Goal: Transaction & Acquisition: Purchase product/service

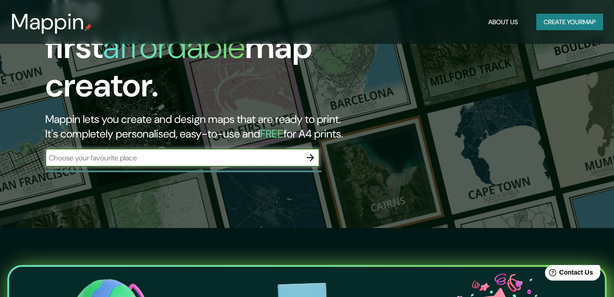
scroll to position [69, 0]
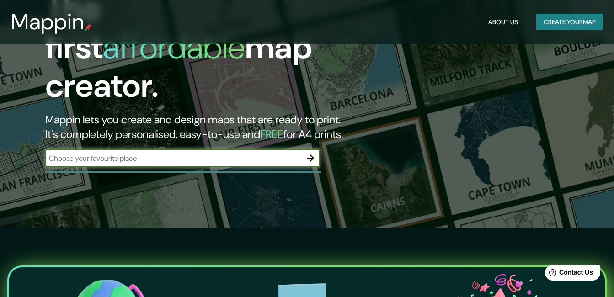
click at [256, 153] on input "text" at bounding box center [173, 158] width 256 height 11
type input "i"
type input "[GEOGRAPHIC_DATA]"
click at [308, 153] on icon "button" at bounding box center [310, 158] width 11 height 11
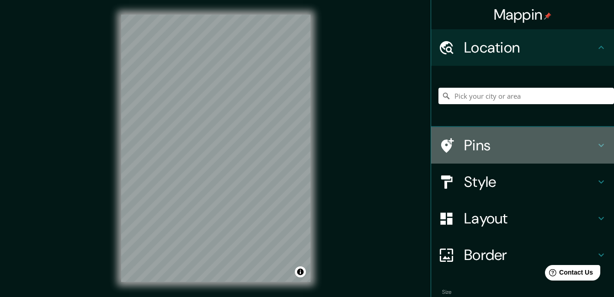
click at [472, 155] on h4 "Pins" at bounding box center [530, 145] width 132 height 18
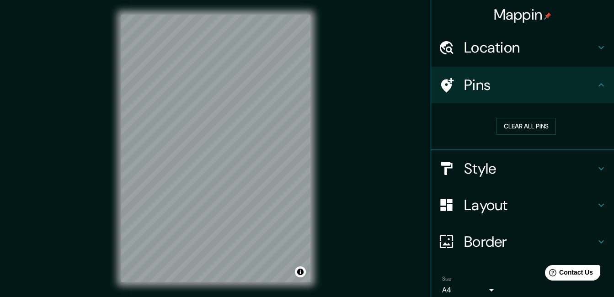
click at [488, 160] on h4 "Style" at bounding box center [530, 169] width 132 height 18
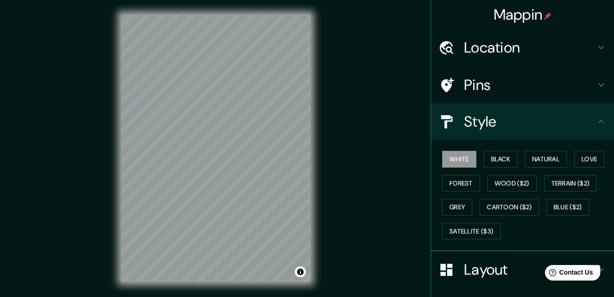
click at [488, 160] on button "Black" at bounding box center [501, 159] width 34 height 17
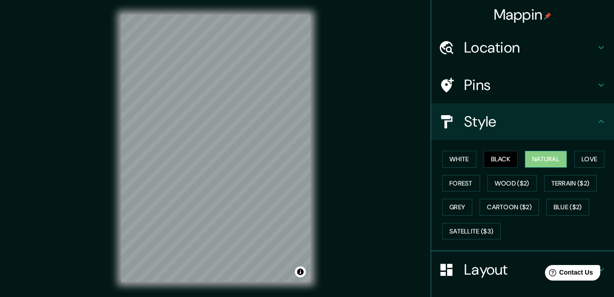
click at [548, 159] on button "Natural" at bounding box center [546, 159] width 42 height 17
click at [472, 136] on div "Style" at bounding box center [522, 121] width 183 height 37
click at [518, 123] on h4 "Style" at bounding box center [530, 122] width 132 height 18
click at [582, 126] on h4 "Style" at bounding box center [530, 122] width 132 height 18
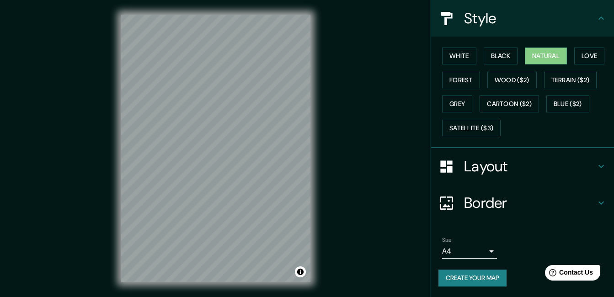
click at [502, 166] on h4 "Layout" at bounding box center [530, 166] width 132 height 18
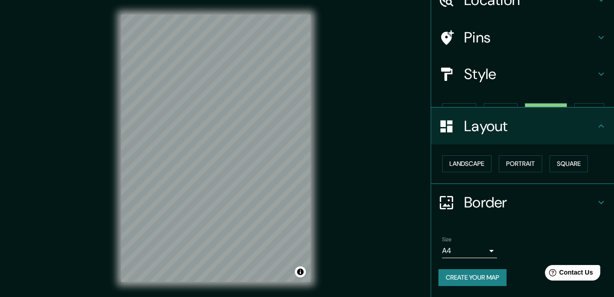
scroll to position [32, 0]
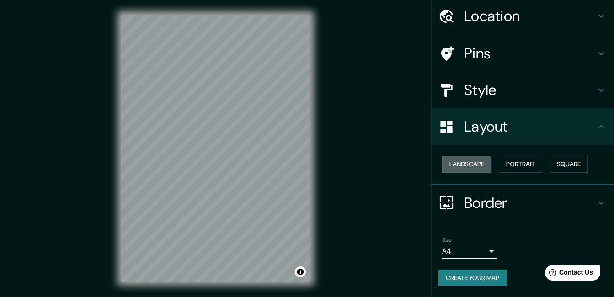
click at [470, 160] on button "Landscape" at bounding box center [466, 164] width 49 height 17
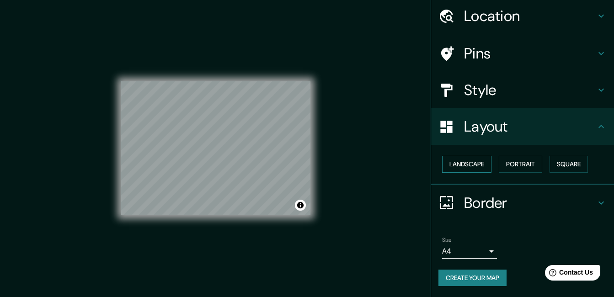
click at [470, 160] on button "Landscape" at bounding box center [466, 164] width 49 height 17
click at [511, 166] on button "Portrait" at bounding box center [520, 164] width 43 height 17
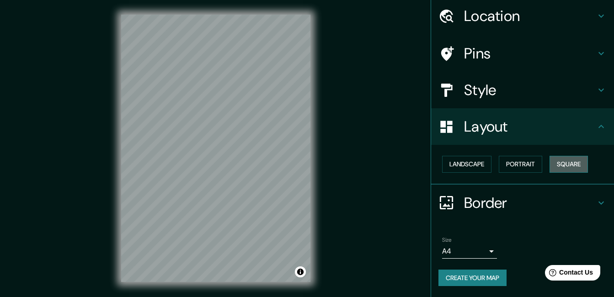
click at [563, 161] on button "Square" at bounding box center [569, 164] width 38 height 17
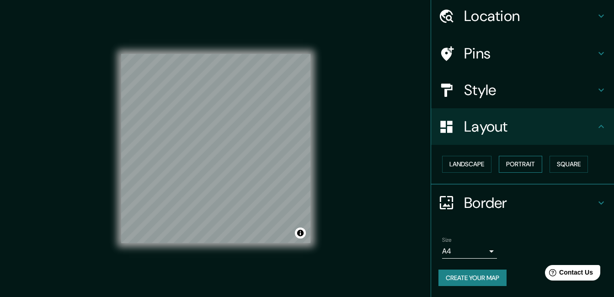
click at [534, 163] on button "Portrait" at bounding box center [520, 164] width 43 height 17
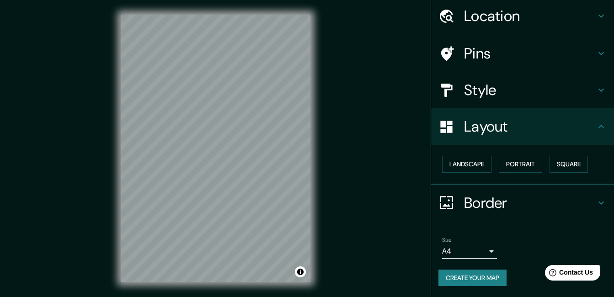
click at [497, 202] on h4 "Border" at bounding box center [530, 203] width 132 height 18
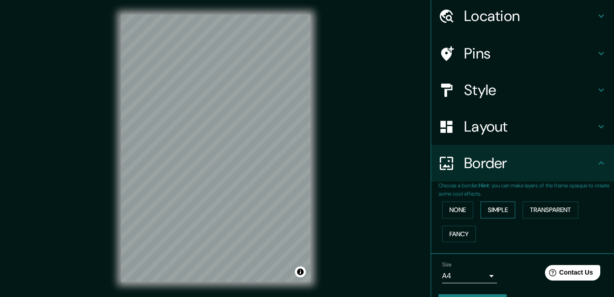
click at [481, 208] on button "Simple" at bounding box center [498, 210] width 35 height 17
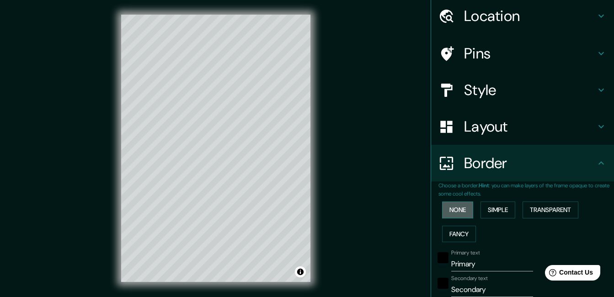
click at [449, 212] on button "None" at bounding box center [457, 210] width 31 height 17
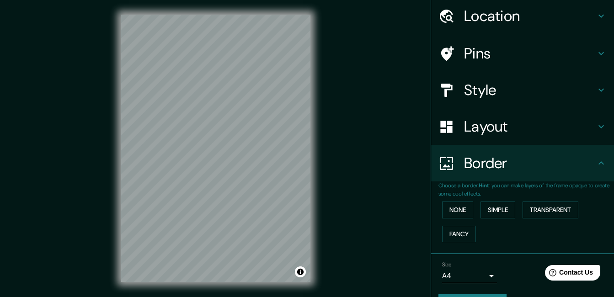
scroll to position [57, 0]
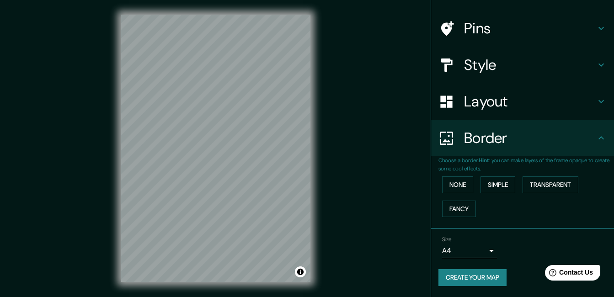
click at [475, 144] on h4 "Border" at bounding box center [530, 138] width 132 height 18
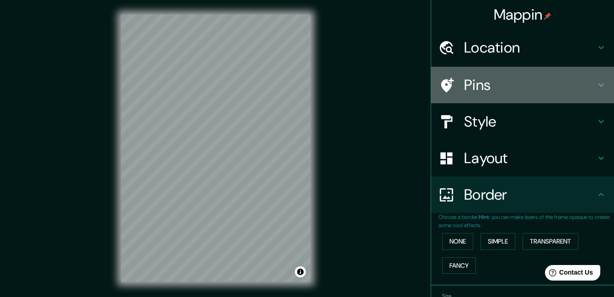
click at [475, 85] on h4 "Pins" at bounding box center [530, 85] width 132 height 18
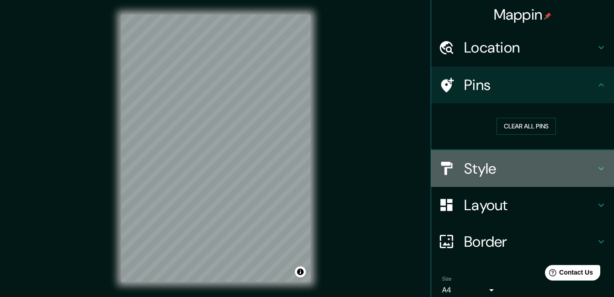
click at [478, 171] on h4 "Style" at bounding box center [530, 169] width 132 height 18
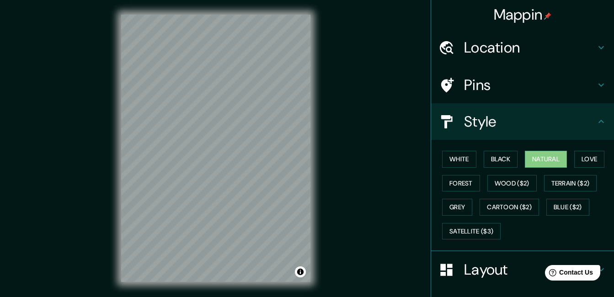
click at [464, 86] on h4 "Pins" at bounding box center [530, 85] width 132 height 18
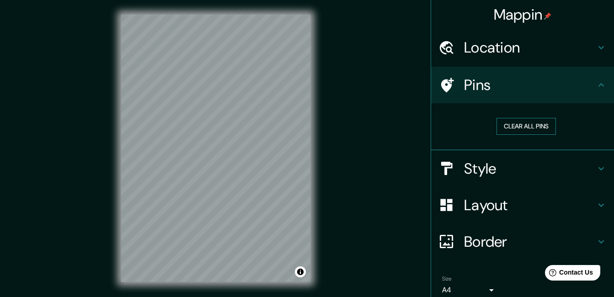
click at [503, 126] on button "Clear all pins" at bounding box center [526, 126] width 59 height 17
